Goal: Task Accomplishment & Management: Manage account settings

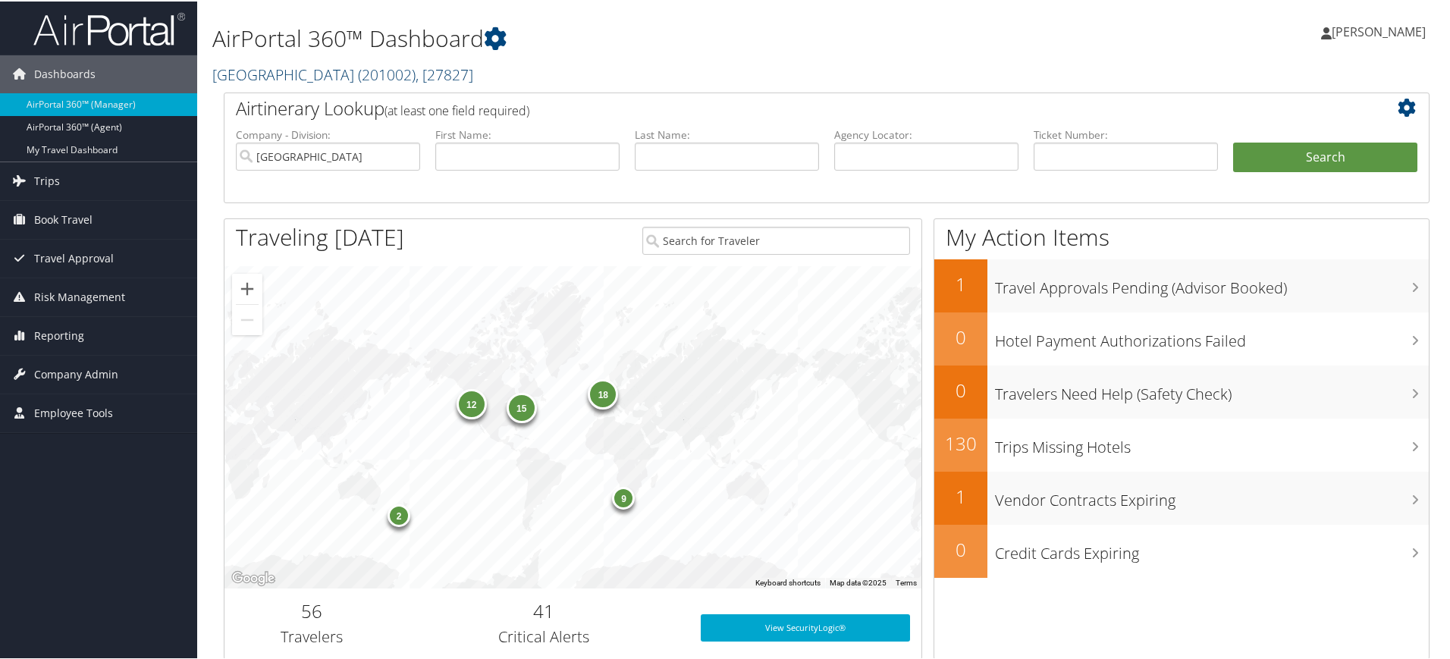
click at [358, 72] on span "( 201002 )" at bounding box center [387, 73] width 58 height 20
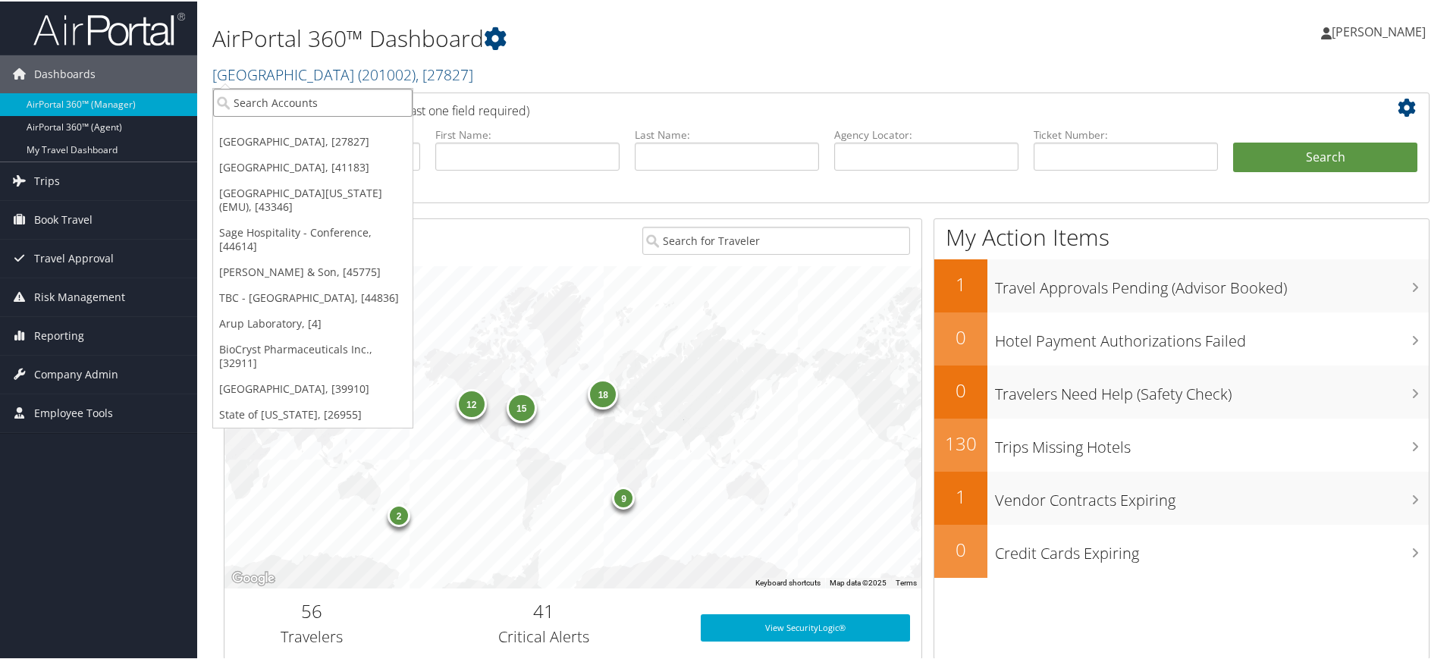
click at [318, 106] on input "search" at bounding box center [312, 101] width 199 height 28
paste input "[PERSON_NAME] and [PERSON_NAME]"
type input "[PERSON_NAME] and [PERSON_NAME]"
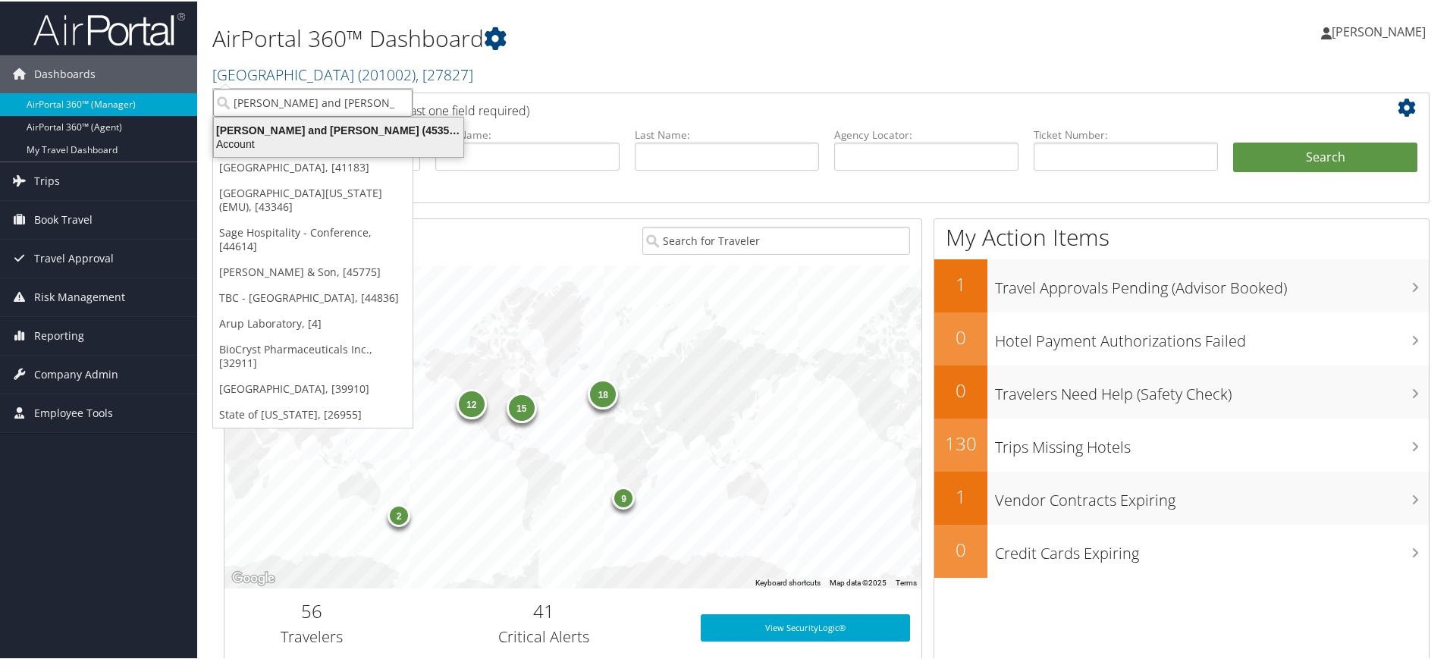
click at [344, 130] on div "Parsons Behle and Latimer (4535), [67]" at bounding box center [339, 129] width 268 height 14
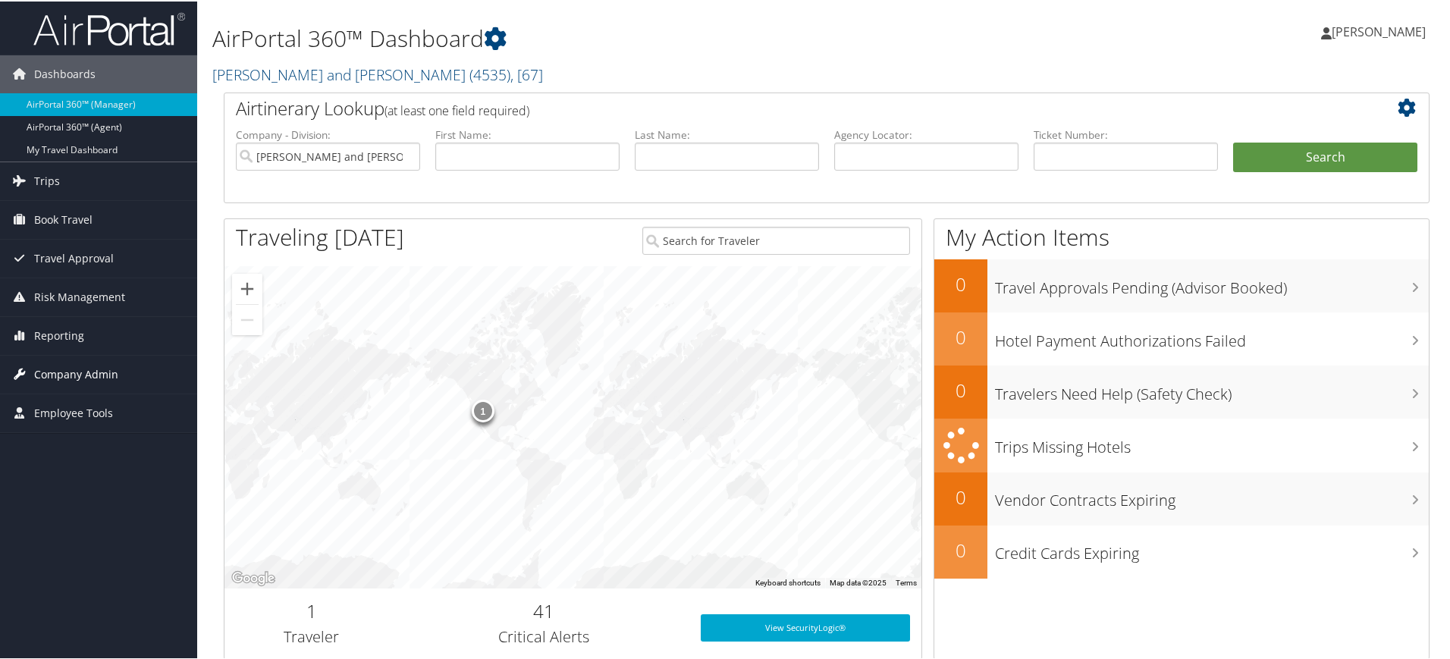
click at [108, 380] on span "Company Admin" at bounding box center [76, 373] width 84 height 38
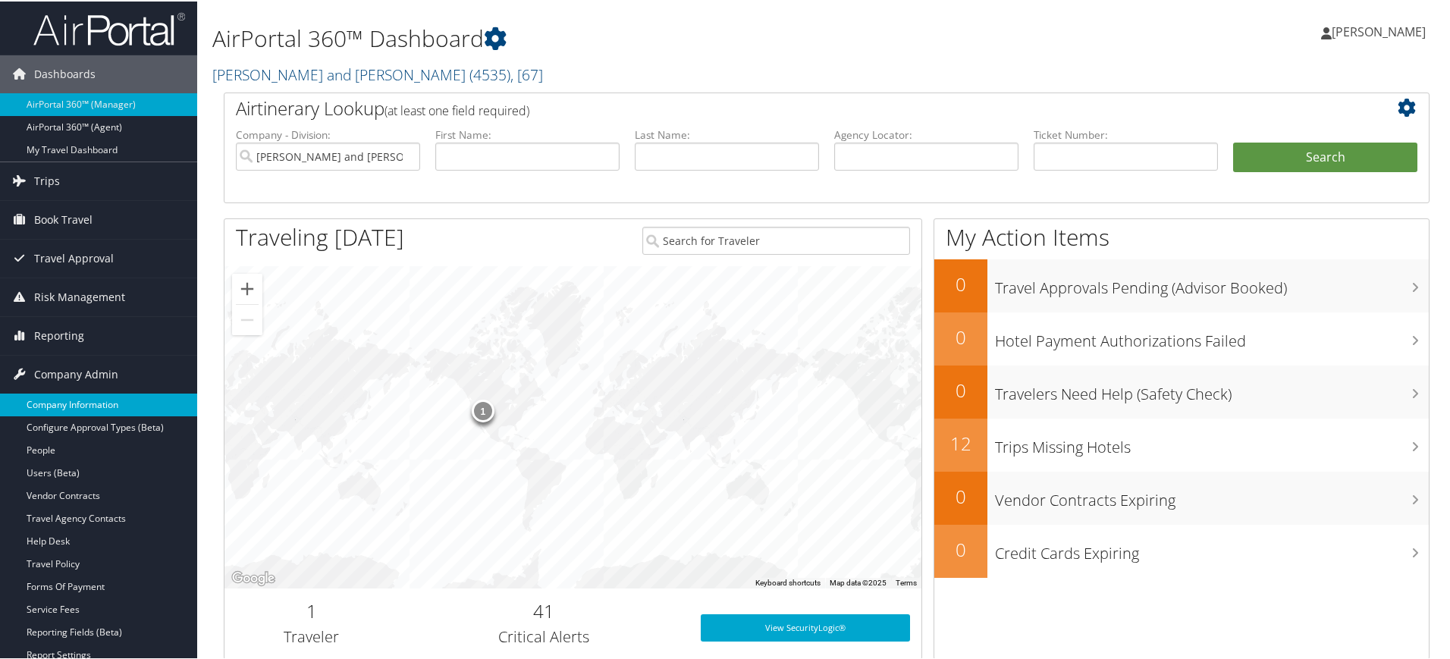
click at [97, 398] on link "Company Information" at bounding box center [98, 403] width 197 height 23
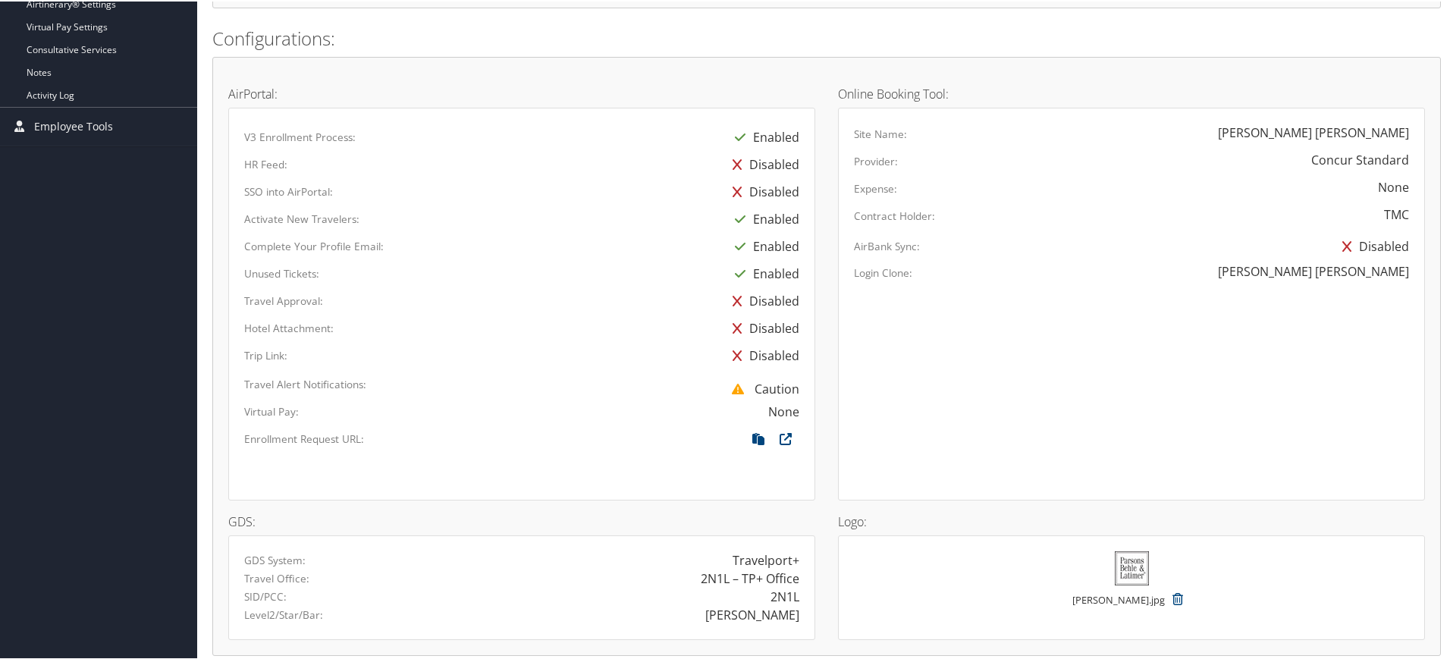
scroll to position [786, 0]
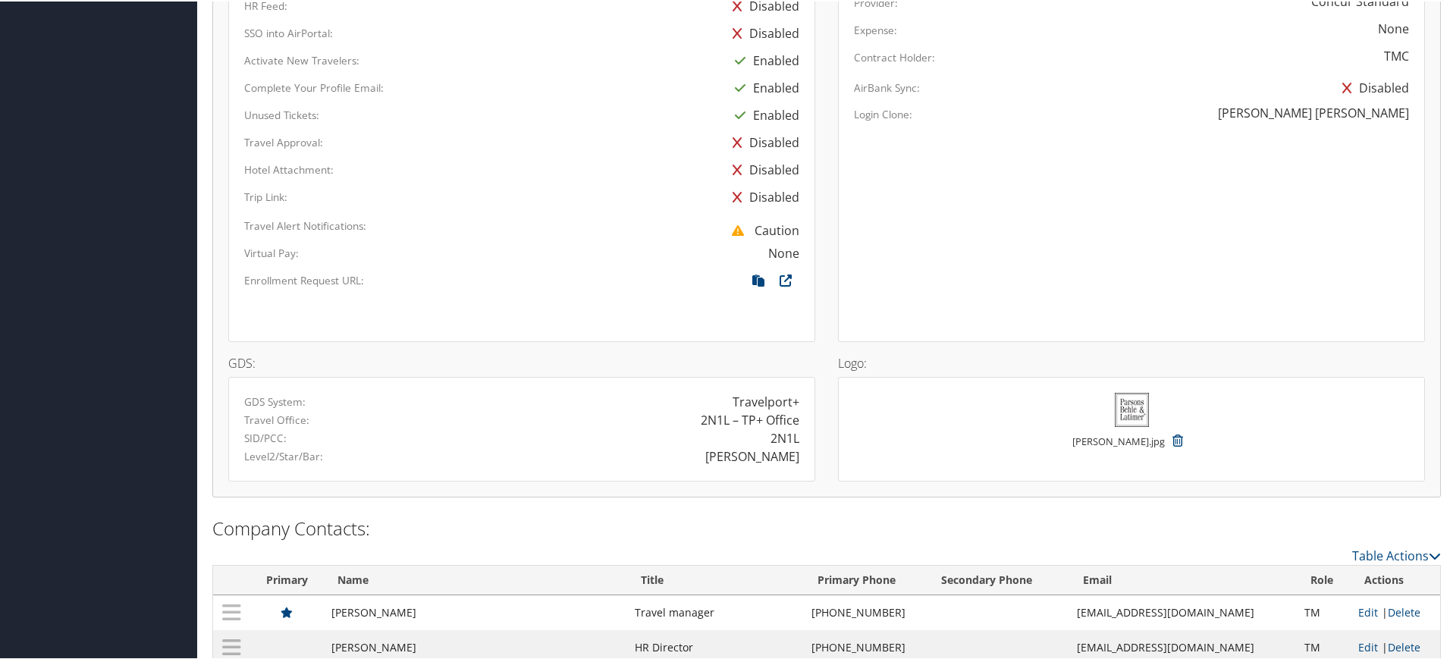
click at [777, 454] on div "PARSONS" at bounding box center [752, 455] width 94 height 18
copy div "PARSONS"
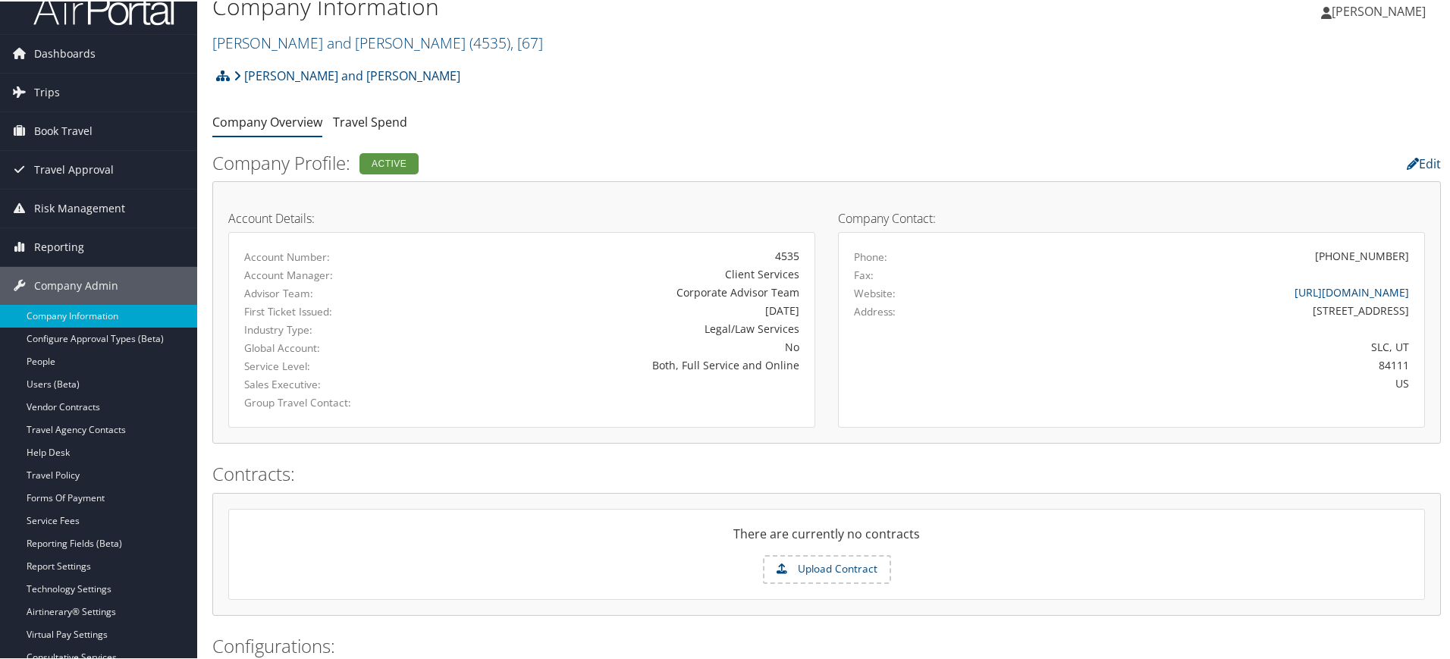
scroll to position [17, 0]
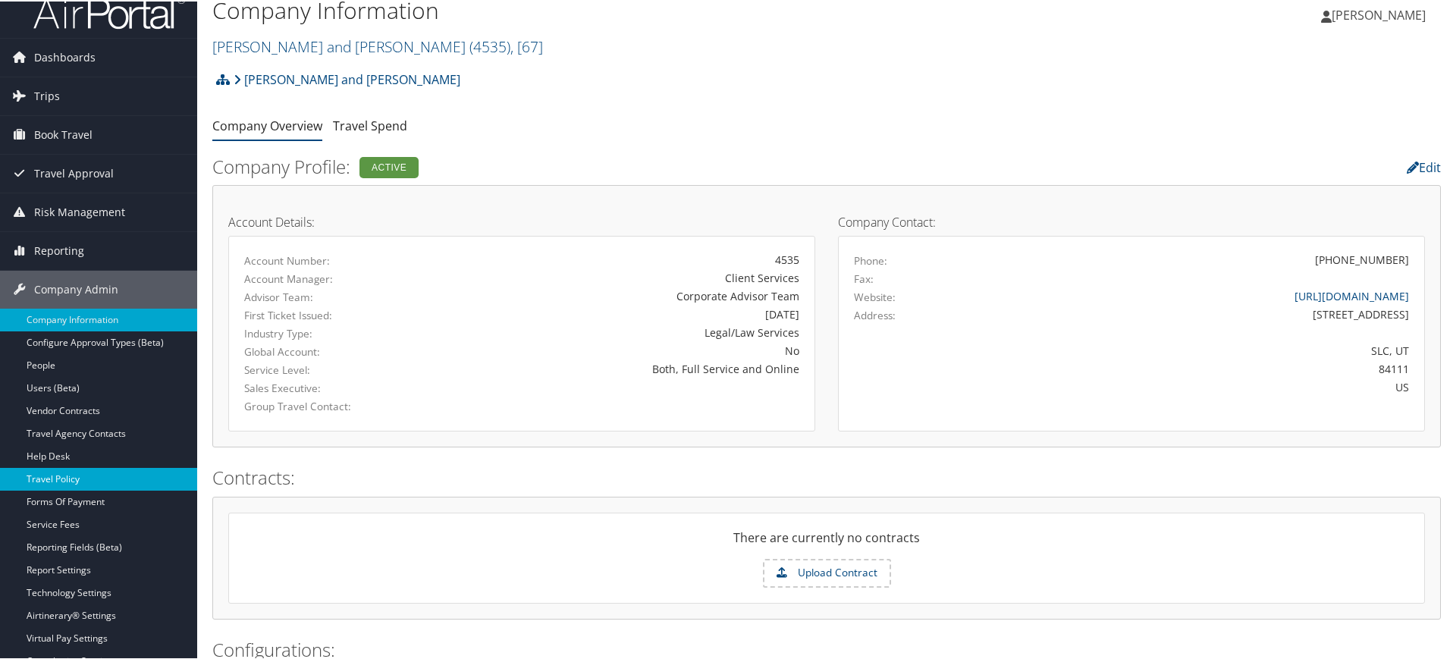
click at [89, 472] on link "Travel Policy" at bounding box center [98, 477] width 197 height 23
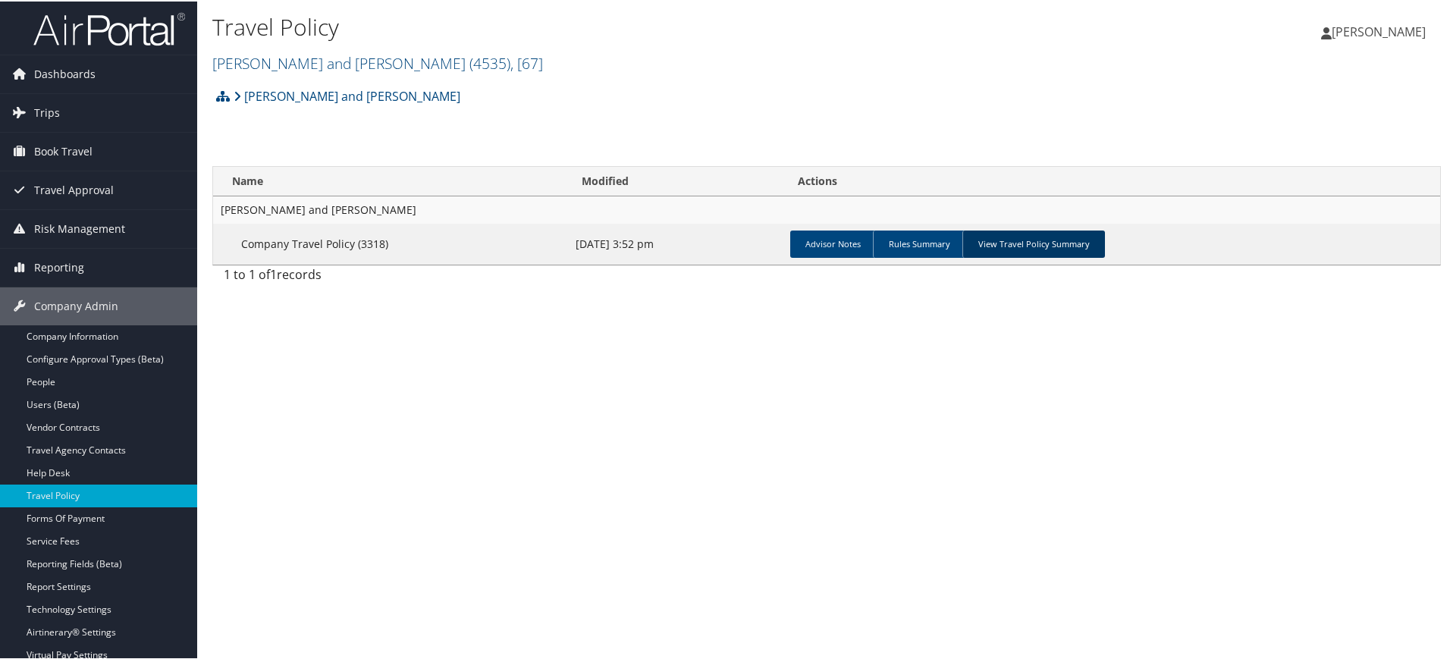
click at [1031, 244] on link "View Travel Policy Summary" at bounding box center [1033, 242] width 143 height 27
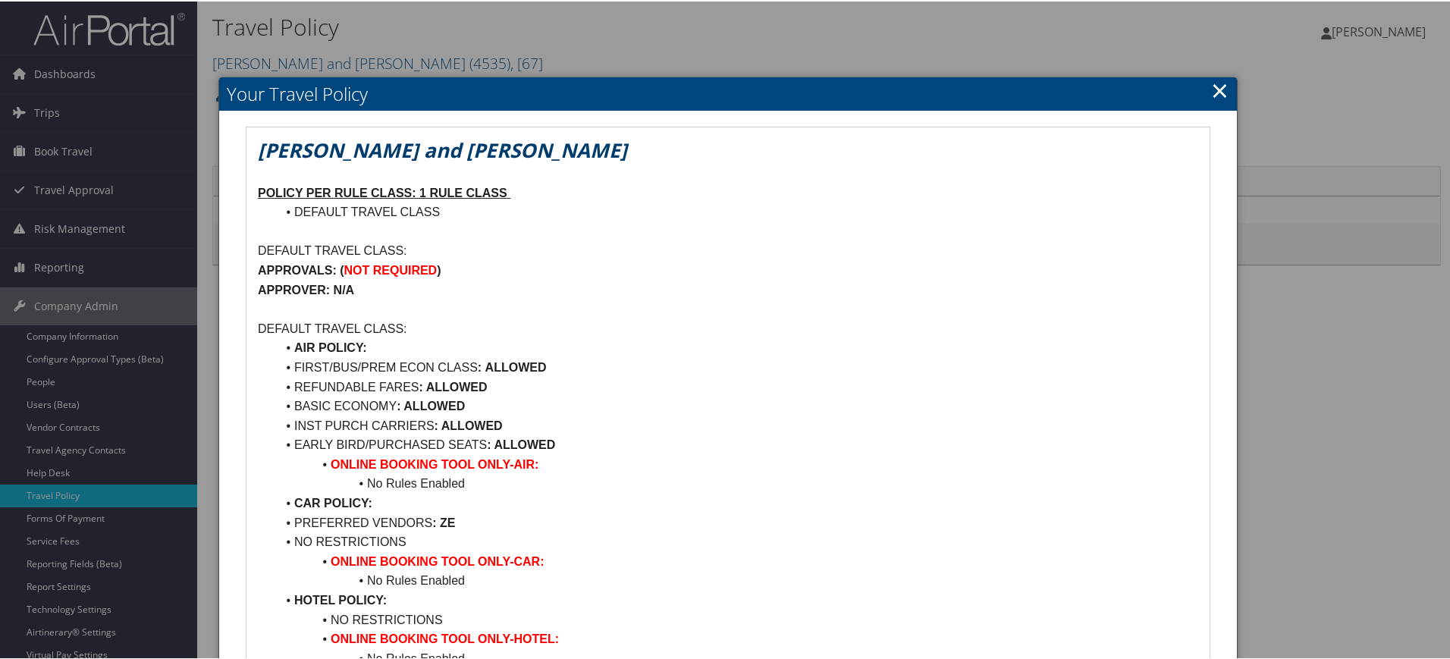
click at [1219, 88] on link "×" at bounding box center [1219, 89] width 17 height 30
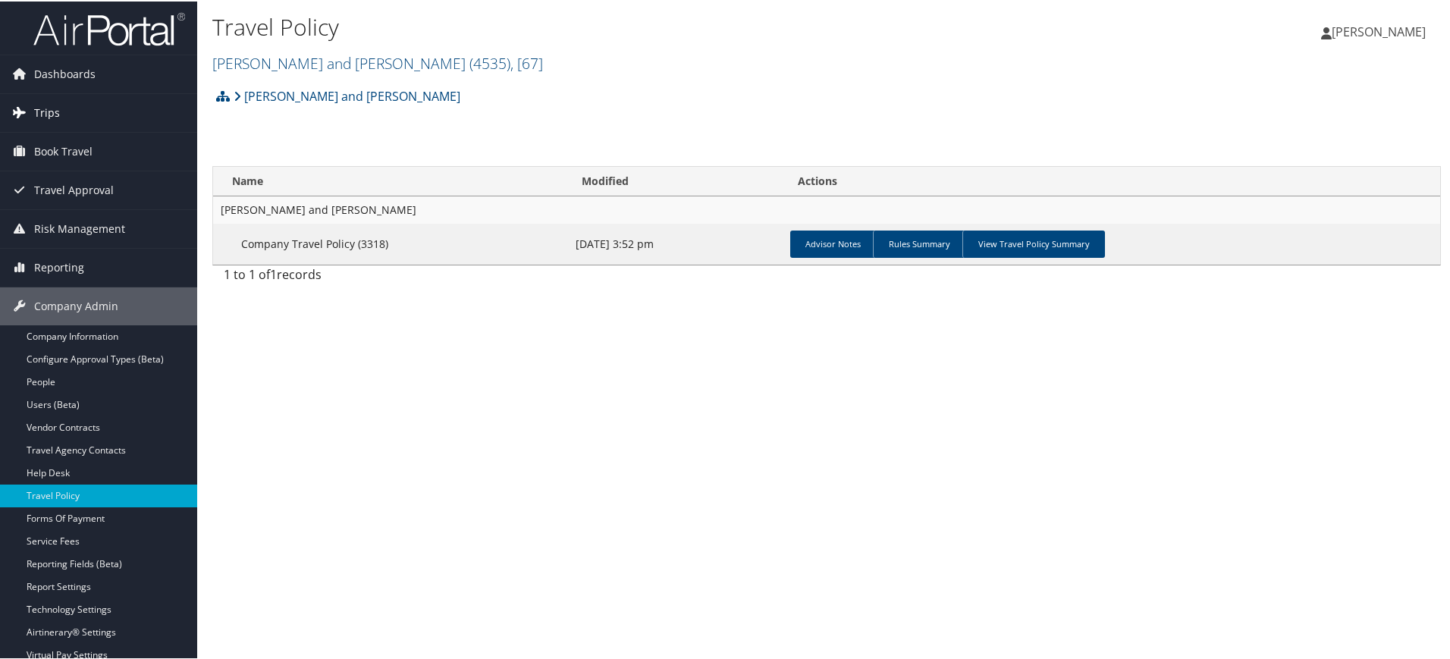
click at [73, 110] on link "Trips" at bounding box center [98, 112] width 197 height 38
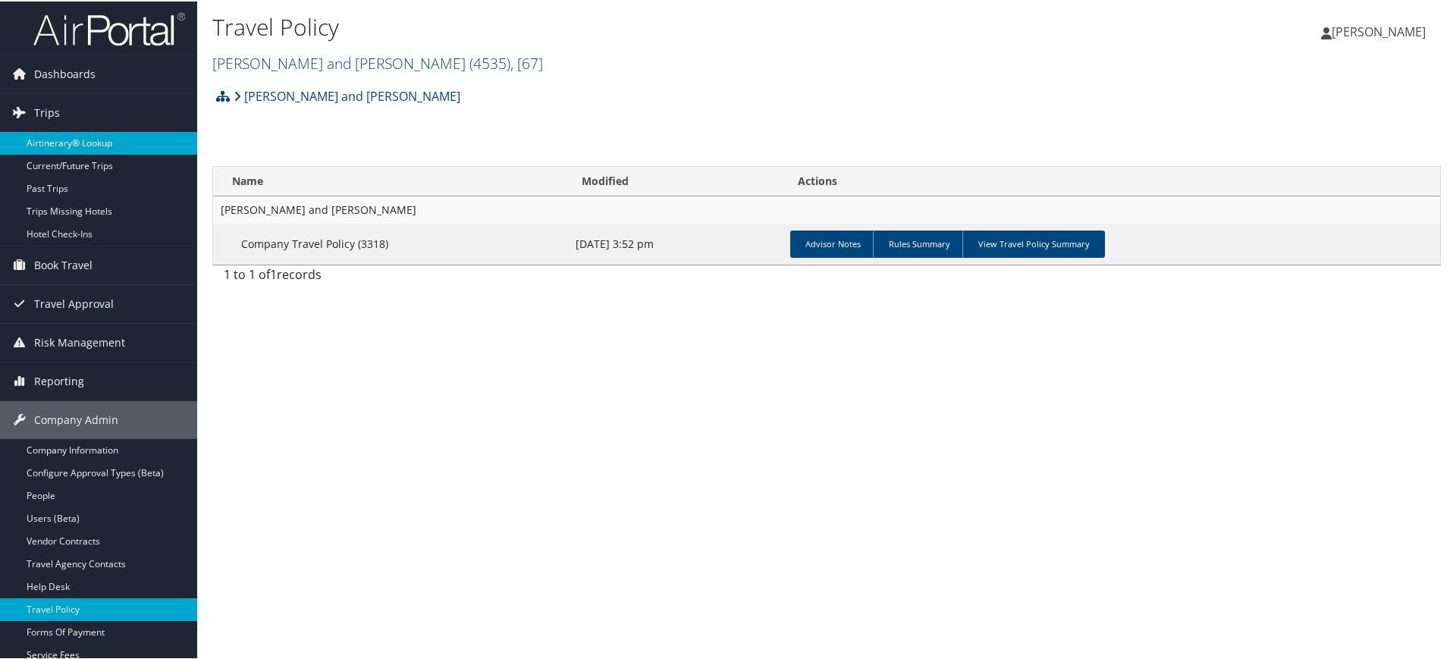
click at [106, 140] on link "Airtinerary® Lookup" at bounding box center [98, 141] width 197 height 23
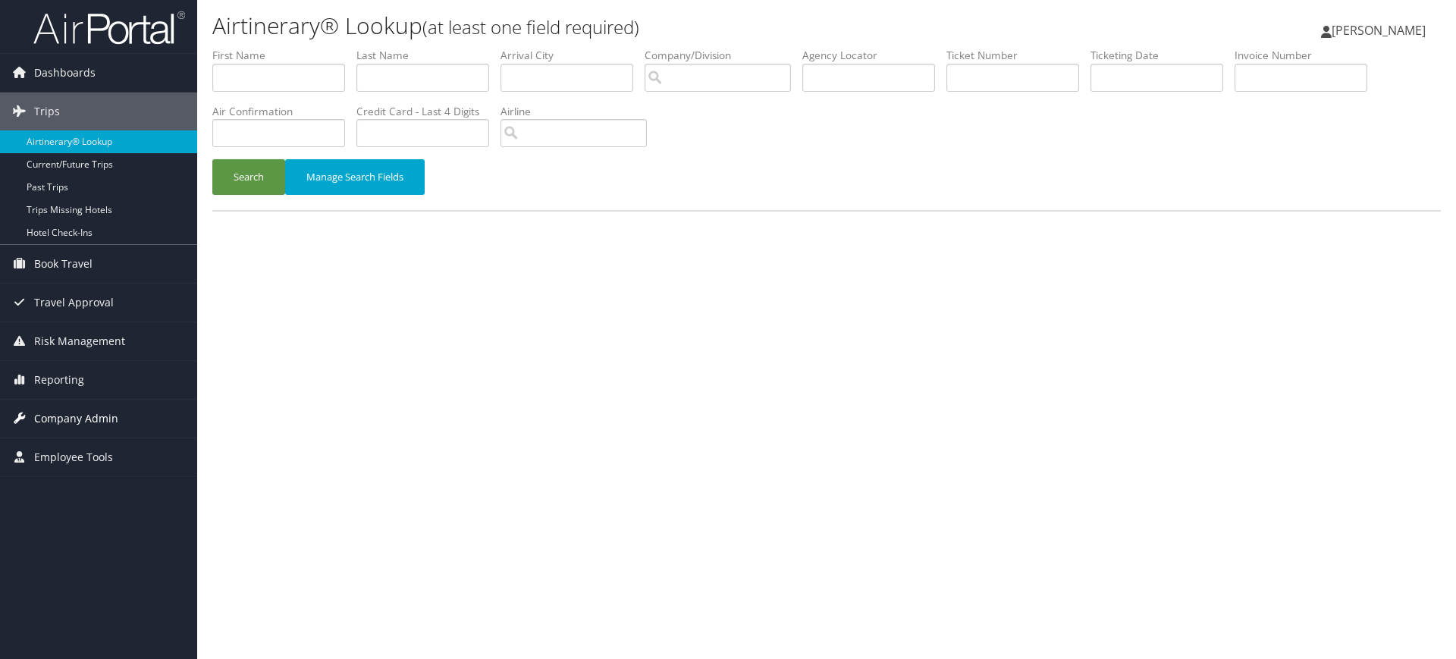
click at [92, 422] on span "Company Admin" at bounding box center [76, 419] width 84 height 38
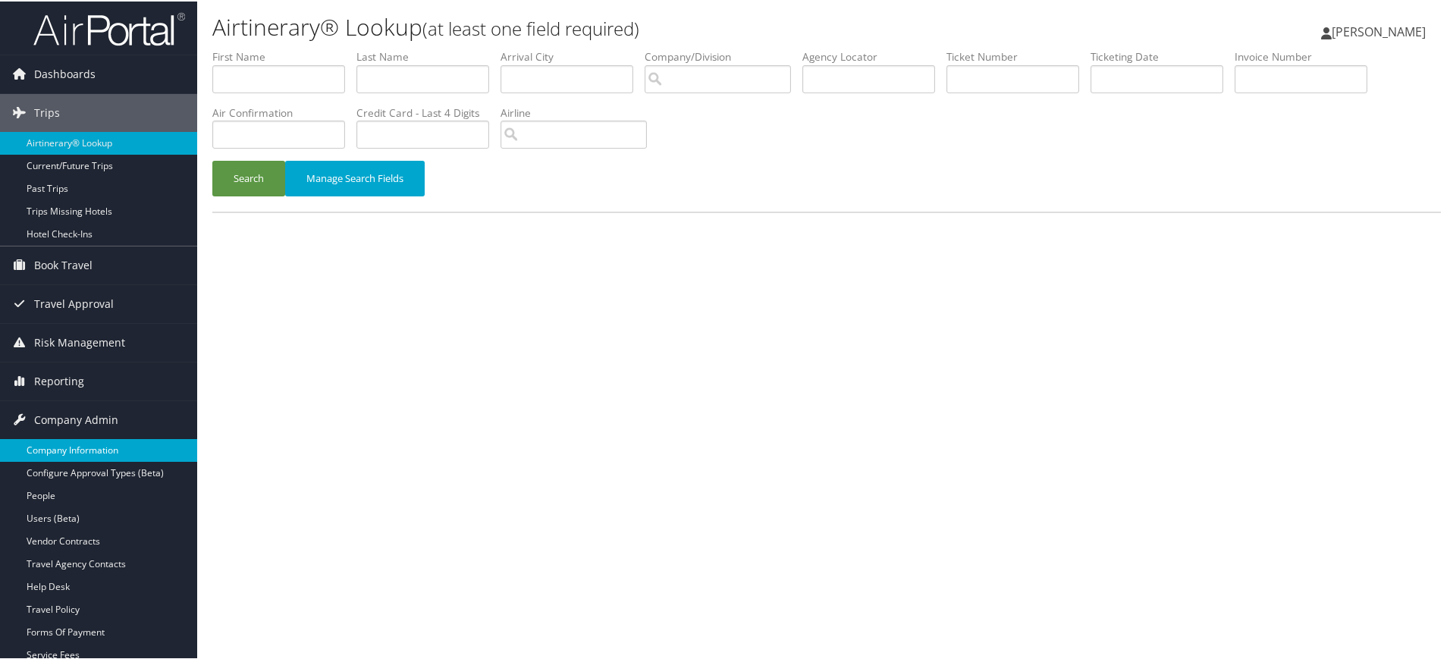
click at [81, 458] on link "Company Information" at bounding box center [98, 449] width 197 height 23
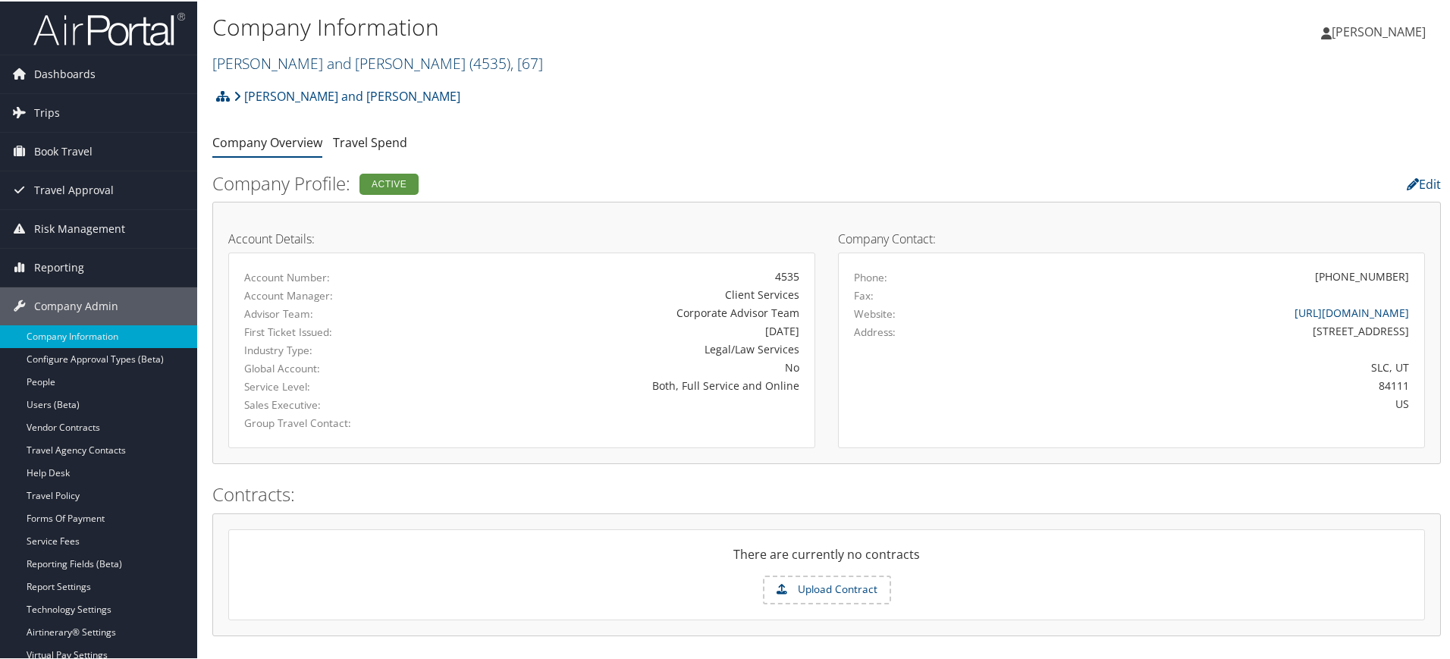
click at [353, 62] on link "[PERSON_NAME] and [PERSON_NAME] ( 4535 ) , [ 67 ]" at bounding box center [377, 62] width 331 height 20
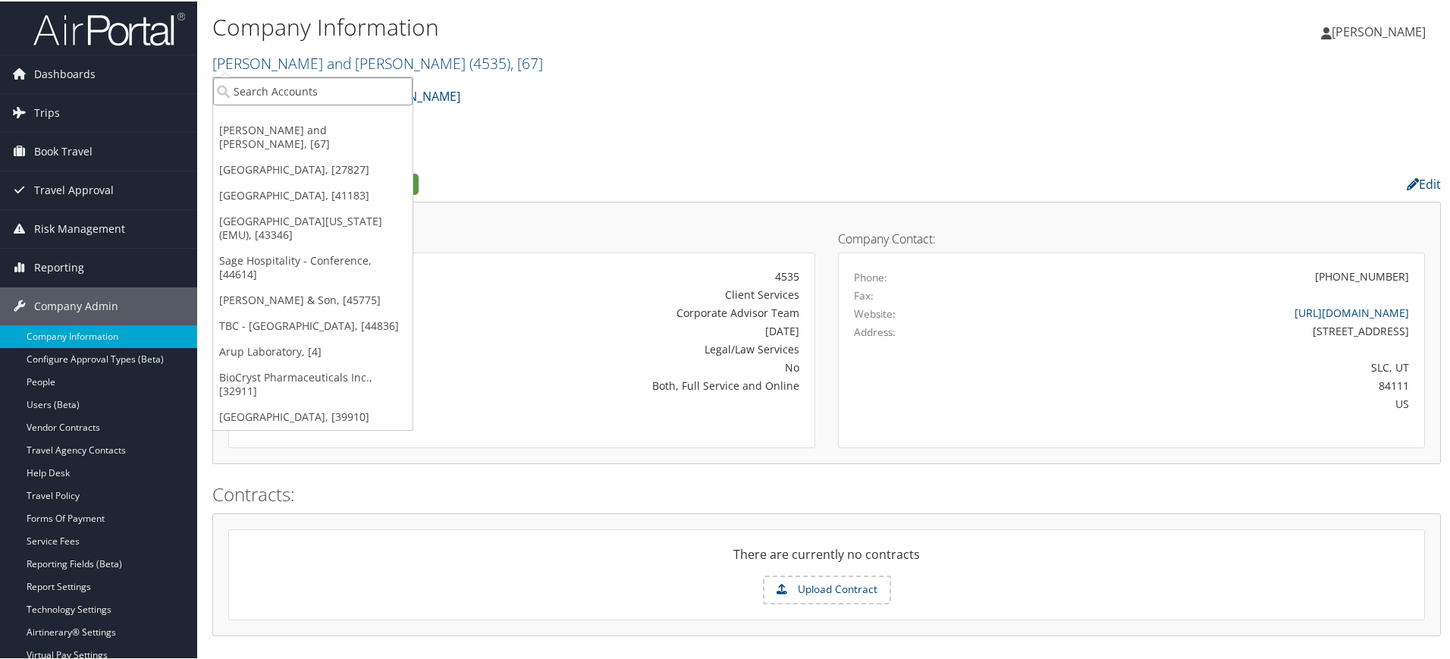
click at [300, 97] on input "search" at bounding box center [312, 90] width 199 height 28
paste input "ANALYTIC SERVICES INC"
type input "ANALYTIC SERVICES INC"
click at [376, 129] on div "Account" at bounding box center [370, 131] width 330 height 14
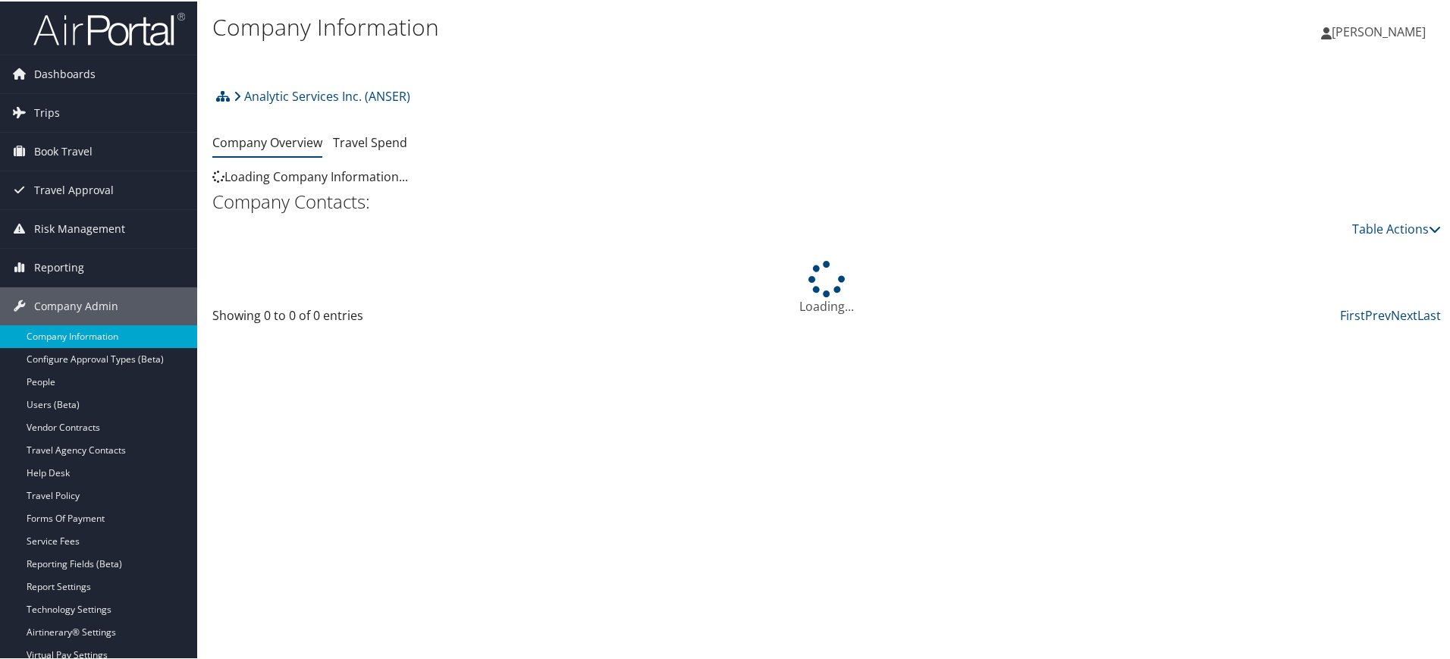
click at [376, 129] on li "Travel Spend" at bounding box center [370, 141] width 74 height 27
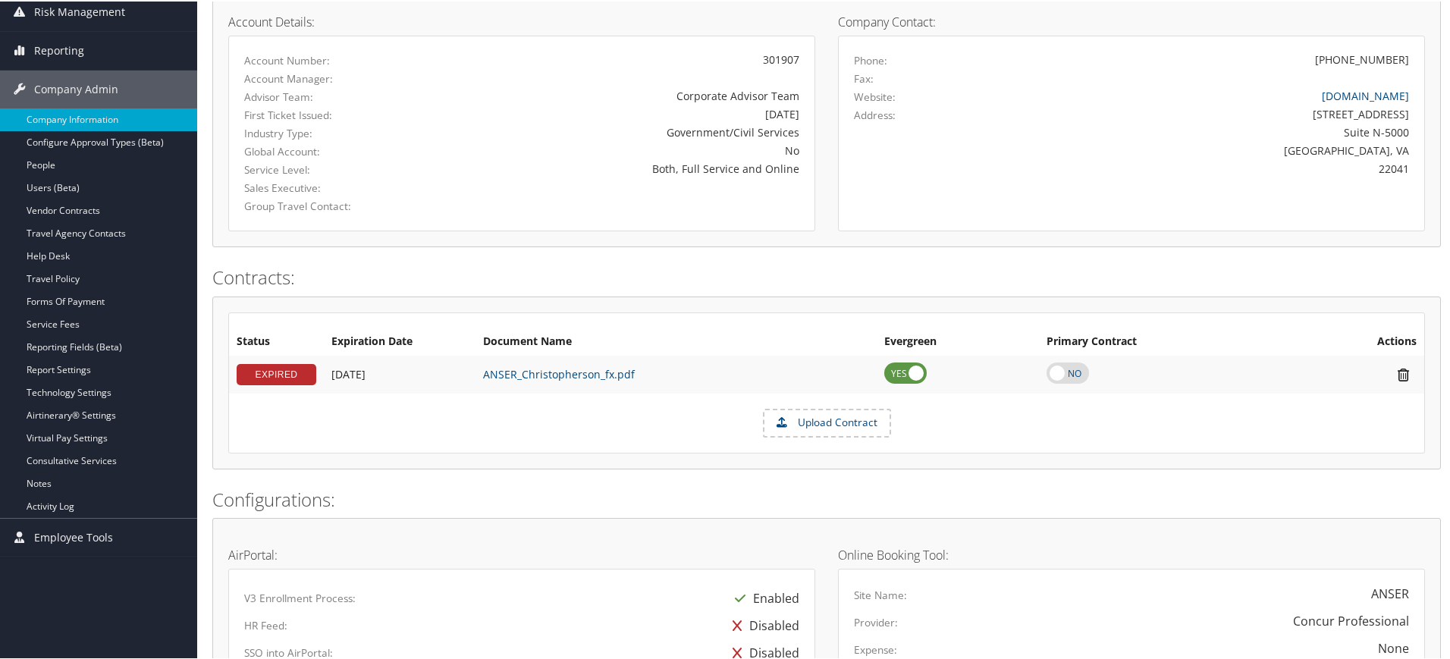
scroll to position [145, 0]
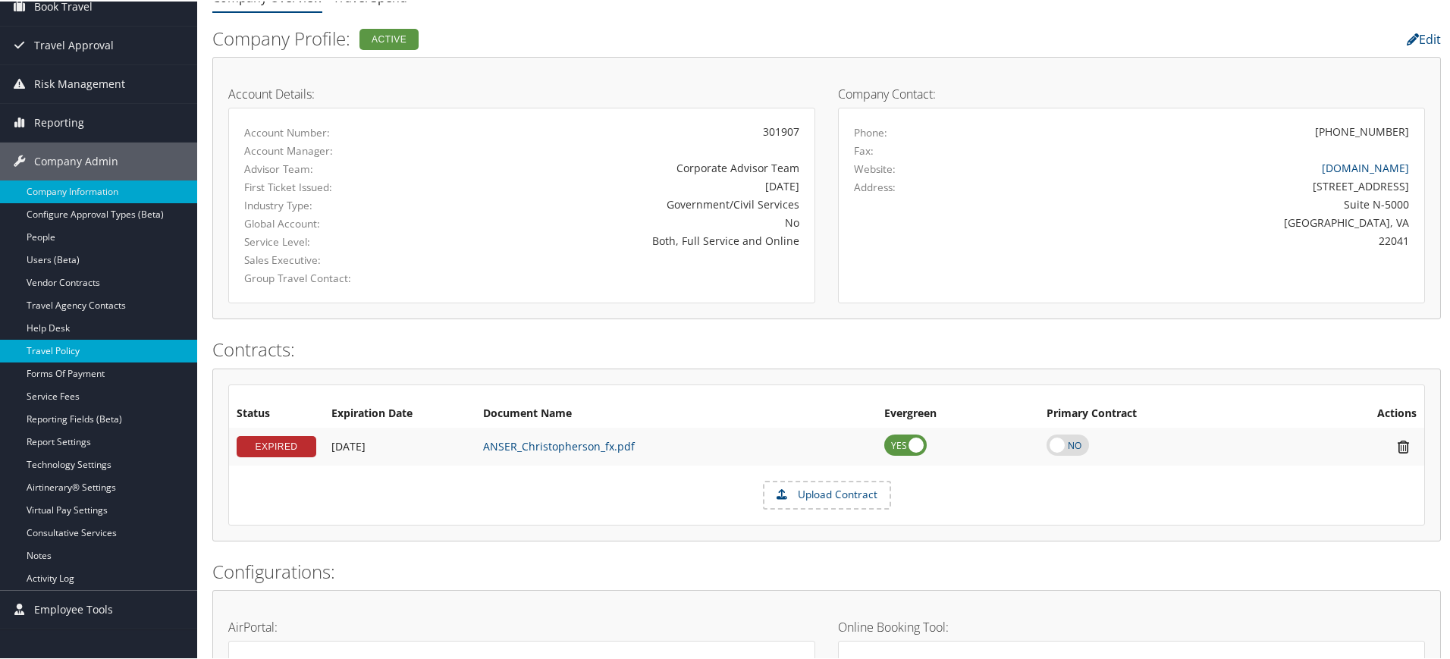
click at [80, 350] on link "Travel Policy" at bounding box center [98, 349] width 197 height 23
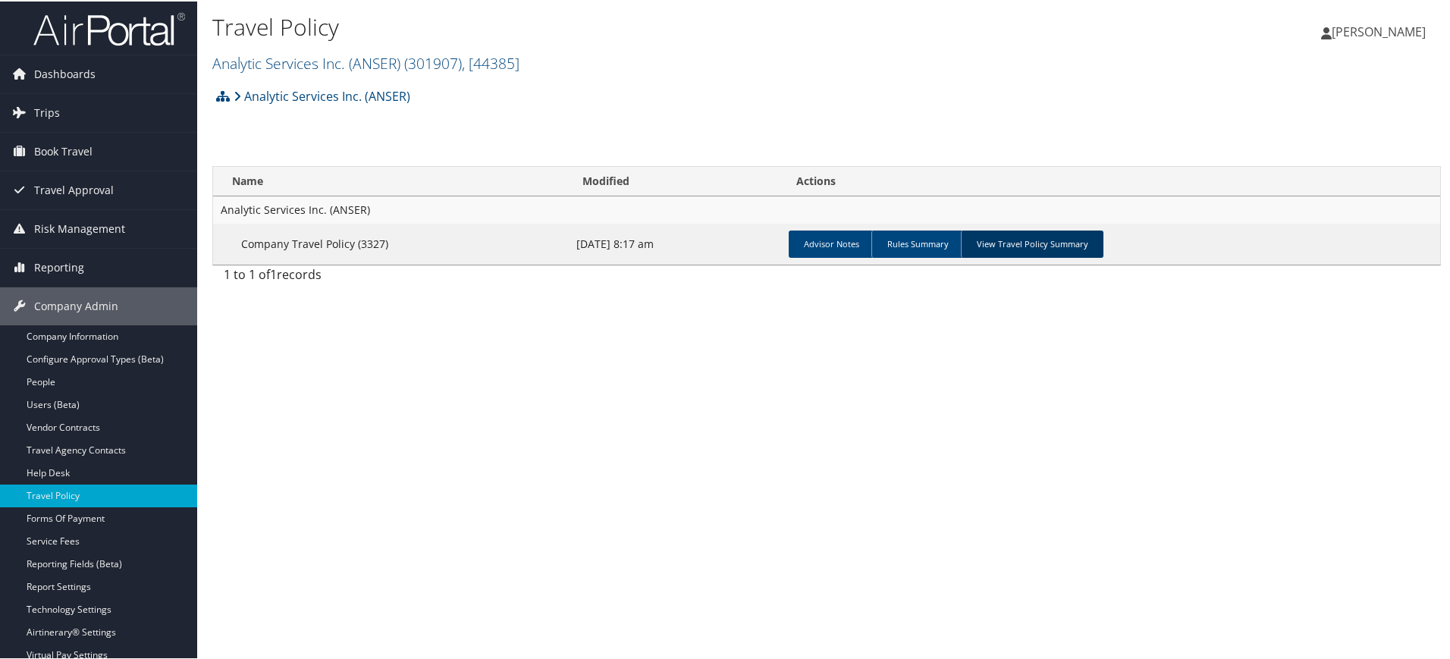
click at [1025, 237] on link "View Travel Policy Summary" at bounding box center [1032, 242] width 143 height 27
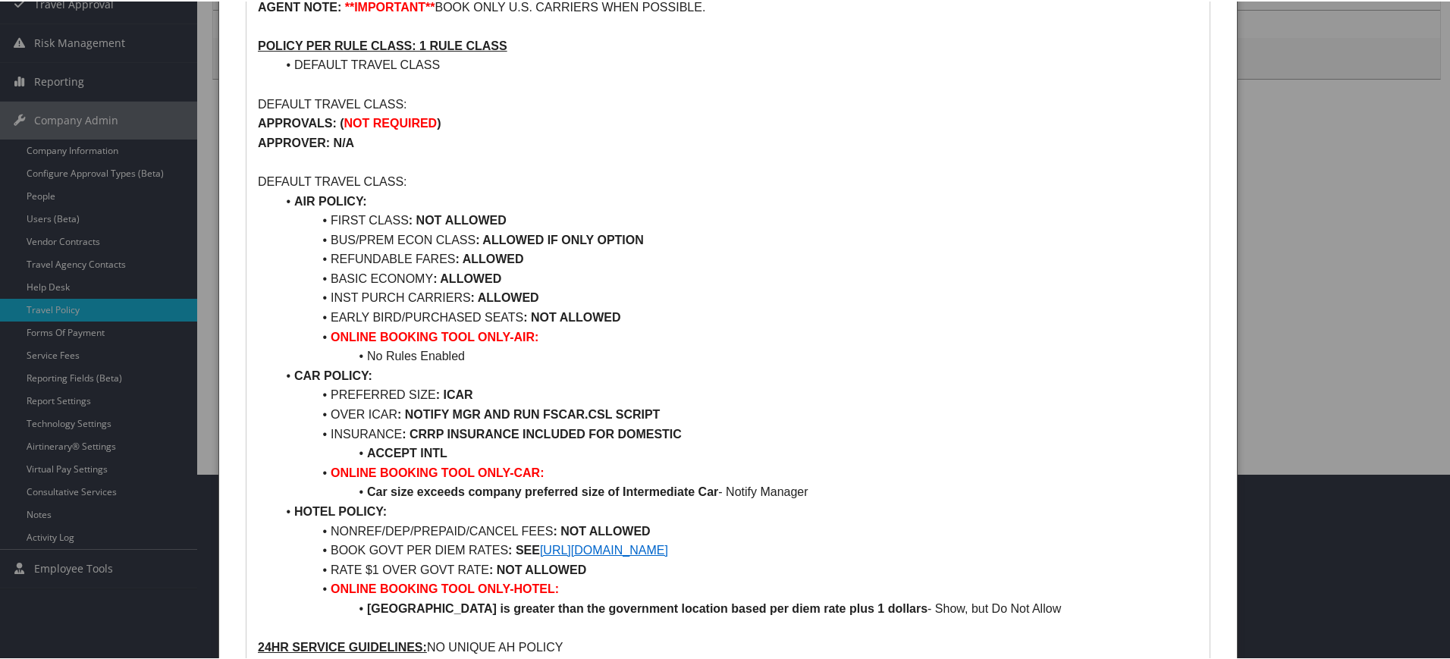
scroll to position [190, 0]
